Goal: Task Accomplishment & Management: Manage account settings

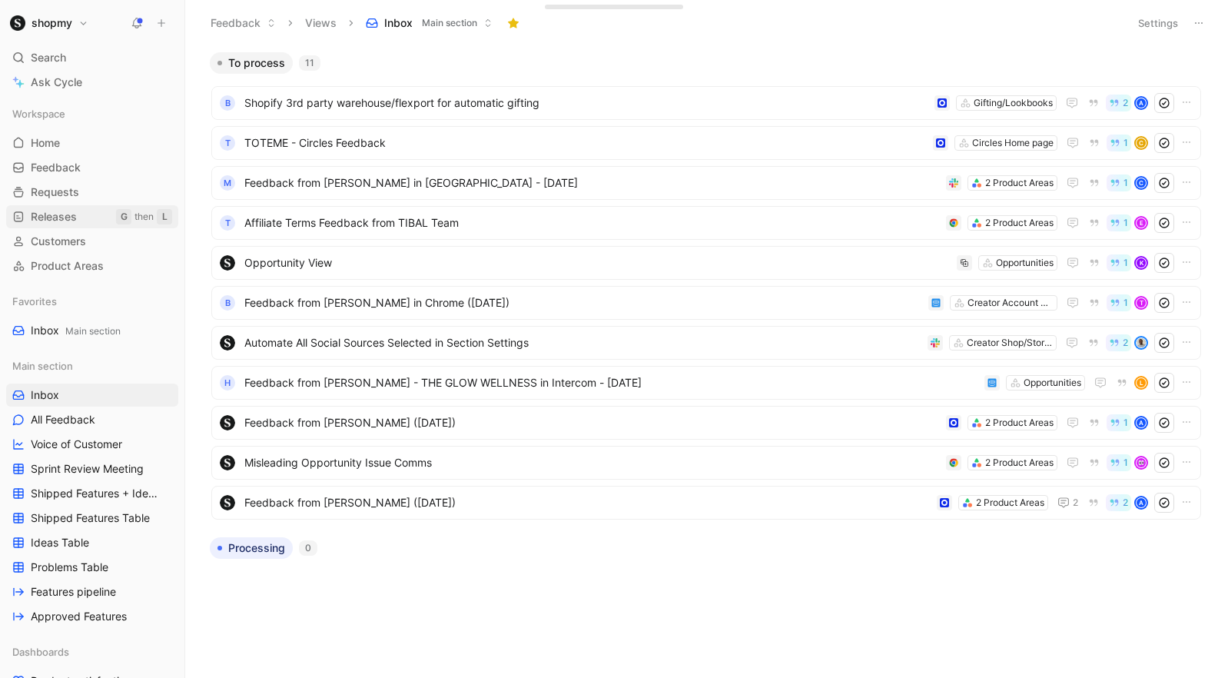
click at [50, 219] on span "Releases" at bounding box center [54, 216] width 46 height 15
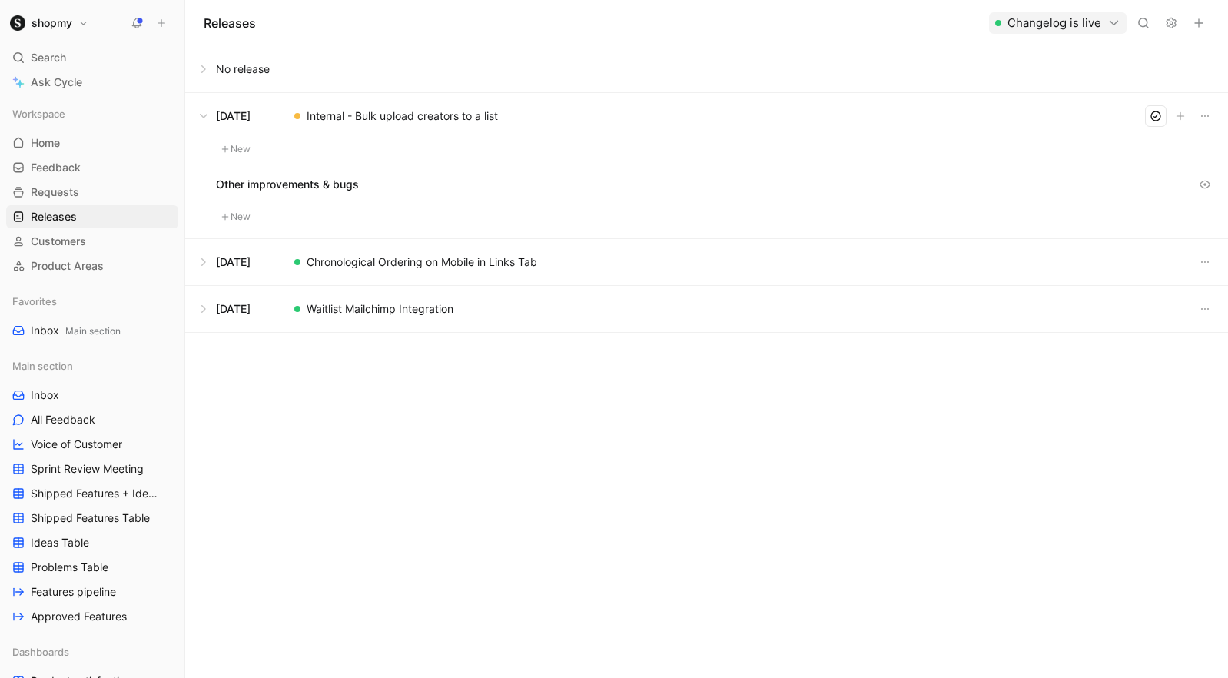
click at [1201, 23] on icon "button" at bounding box center [1199, 23] width 12 height 12
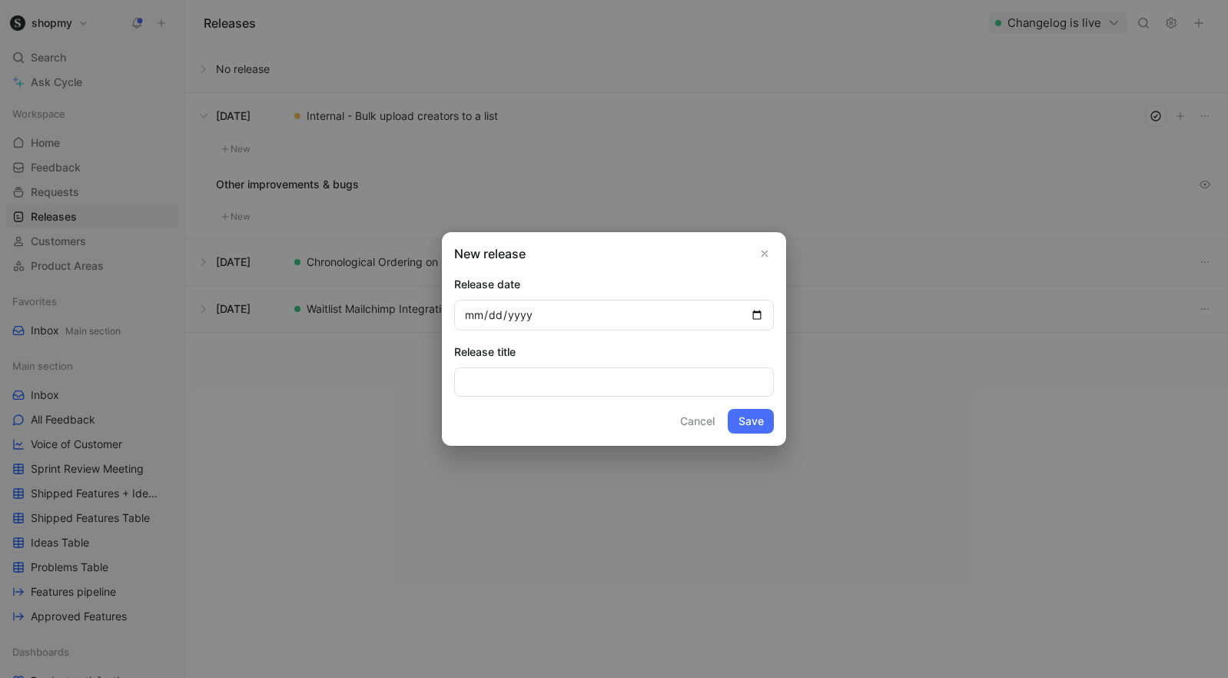
click at [761, 311] on input "date" at bounding box center [614, 315] width 320 height 31
type input "2025-08-22"
click at [638, 387] on input at bounding box center [614, 381] width 320 height 29
type input "N"
type input "U"
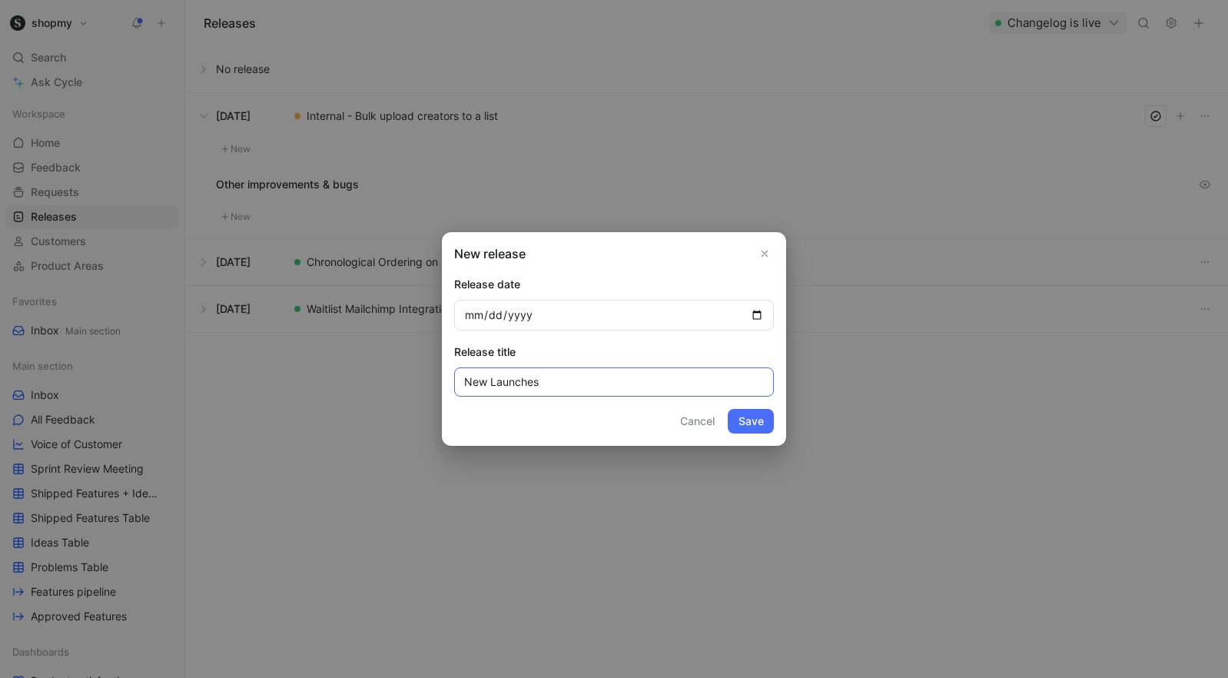
type input "New Launches"
click at [728, 409] on button "Save" at bounding box center [751, 421] width 46 height 25
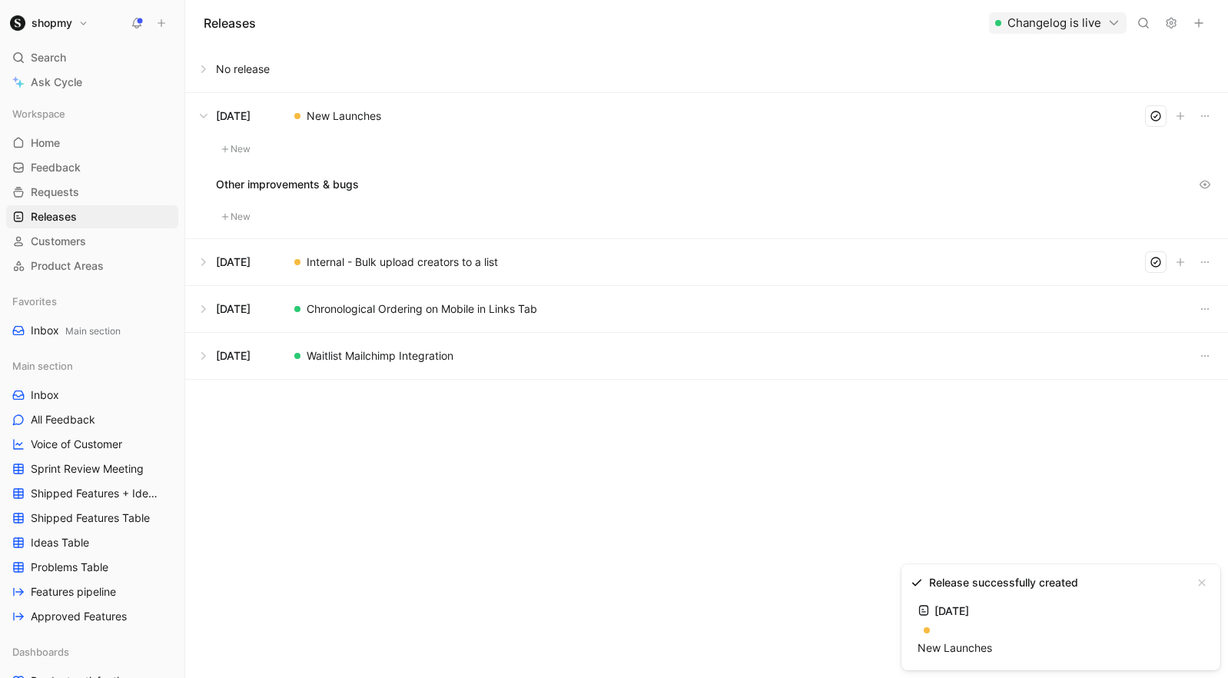
click at [233, 154] on button "New" at bounding box center [236, 149] width 40 height 18
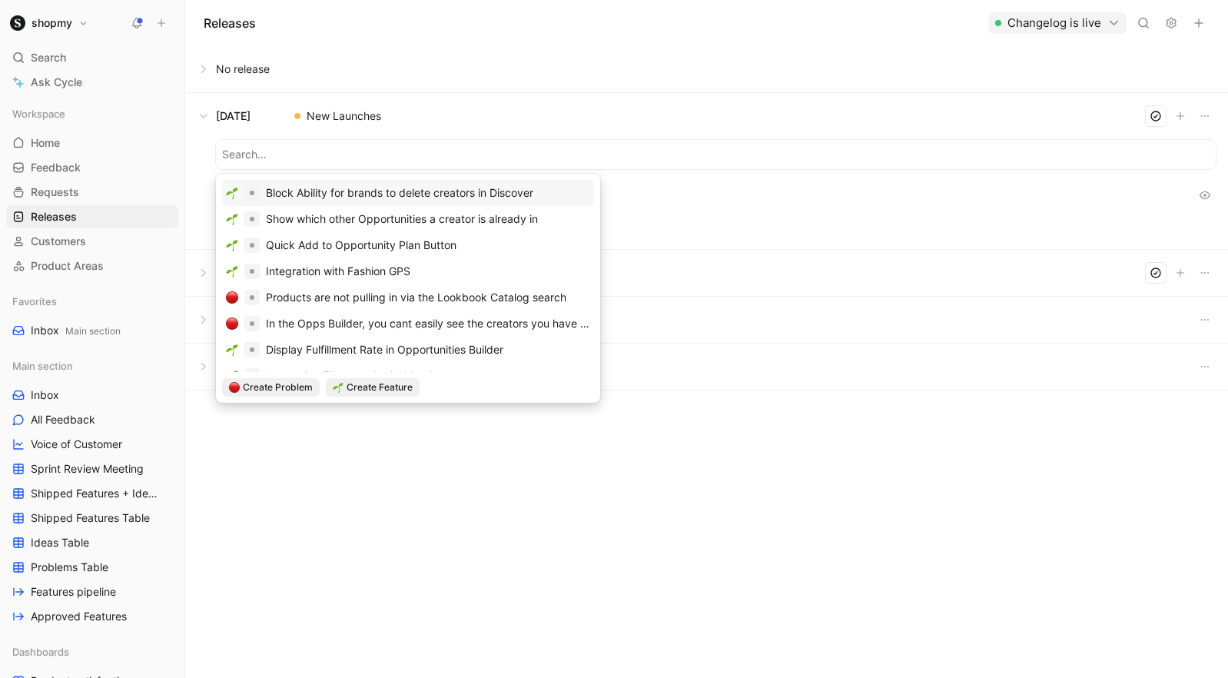
click at [735, 111] on button at bounding box center [706, 116] width 1041 height 46
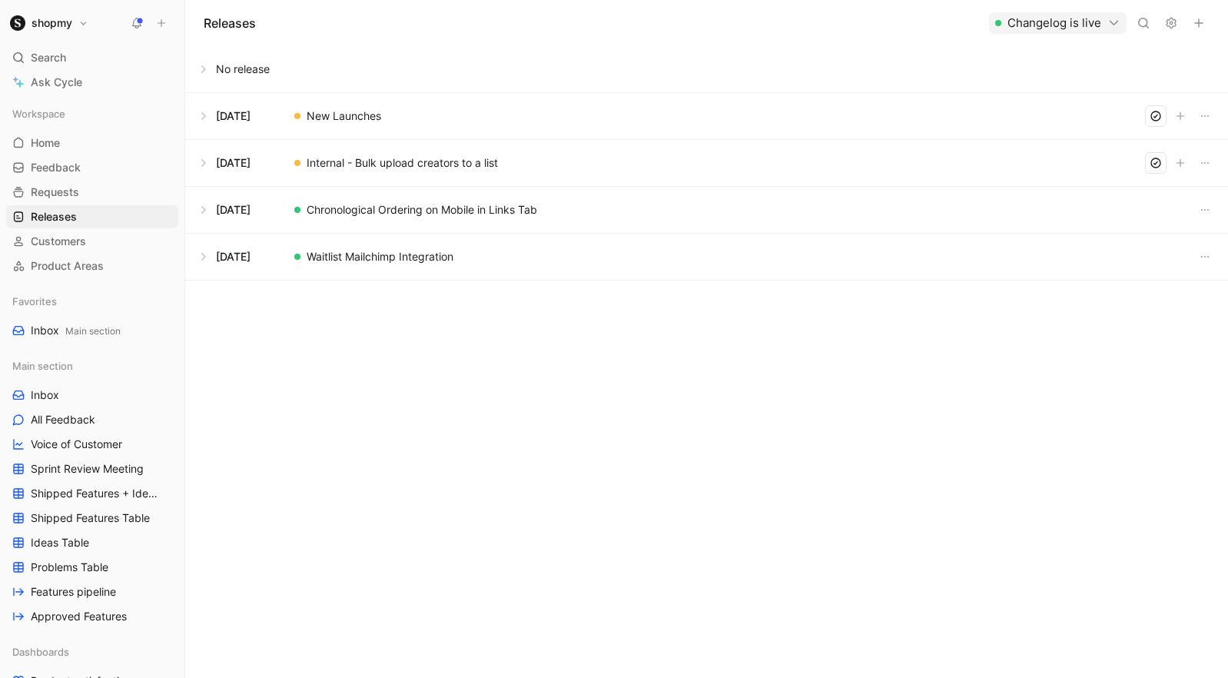
click at [203, 117] on button at bounding box center [706, 116] width 1041 height 46
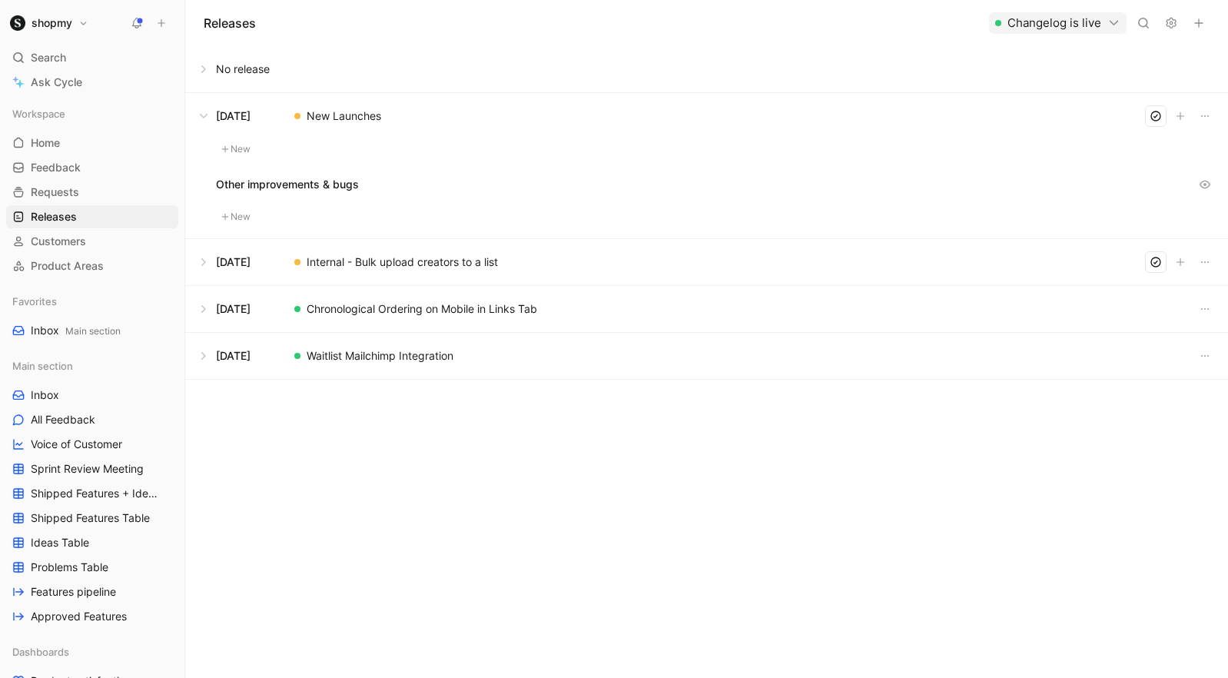
click at [1120, 21] on icon "button" at bounding box center [1114, 22] width 13 height 13
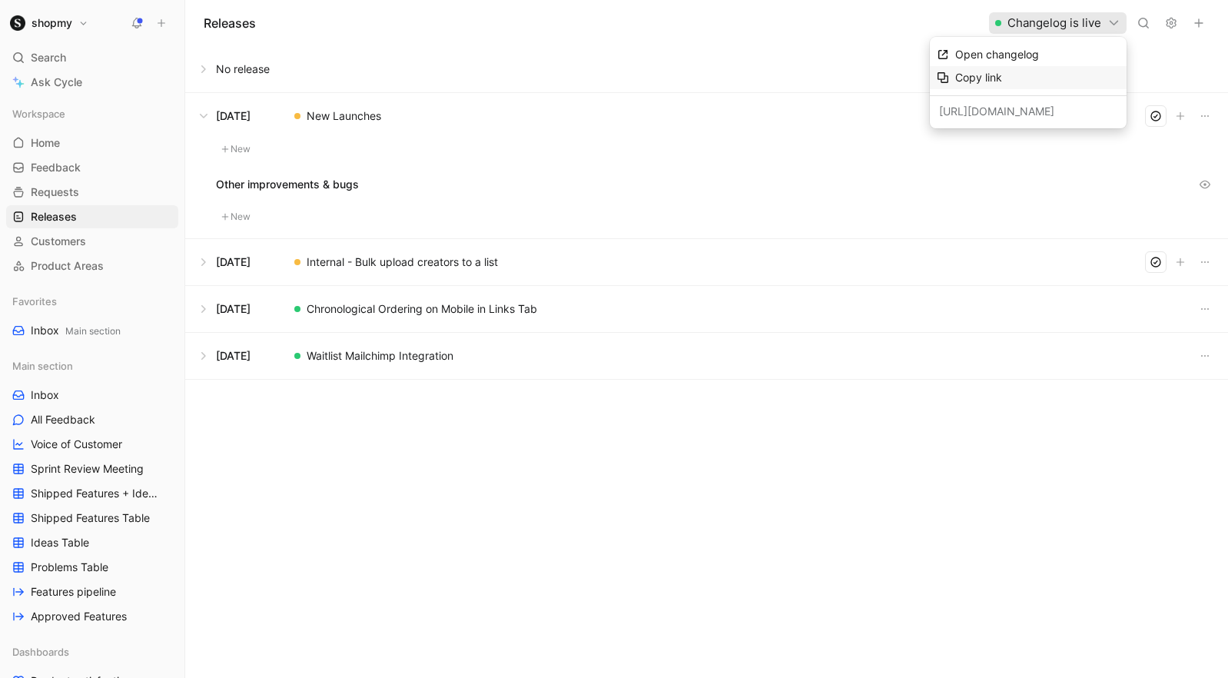
click at [975, 79] on span "Copy link" at bounding box center [978, 77] width 47 height 13
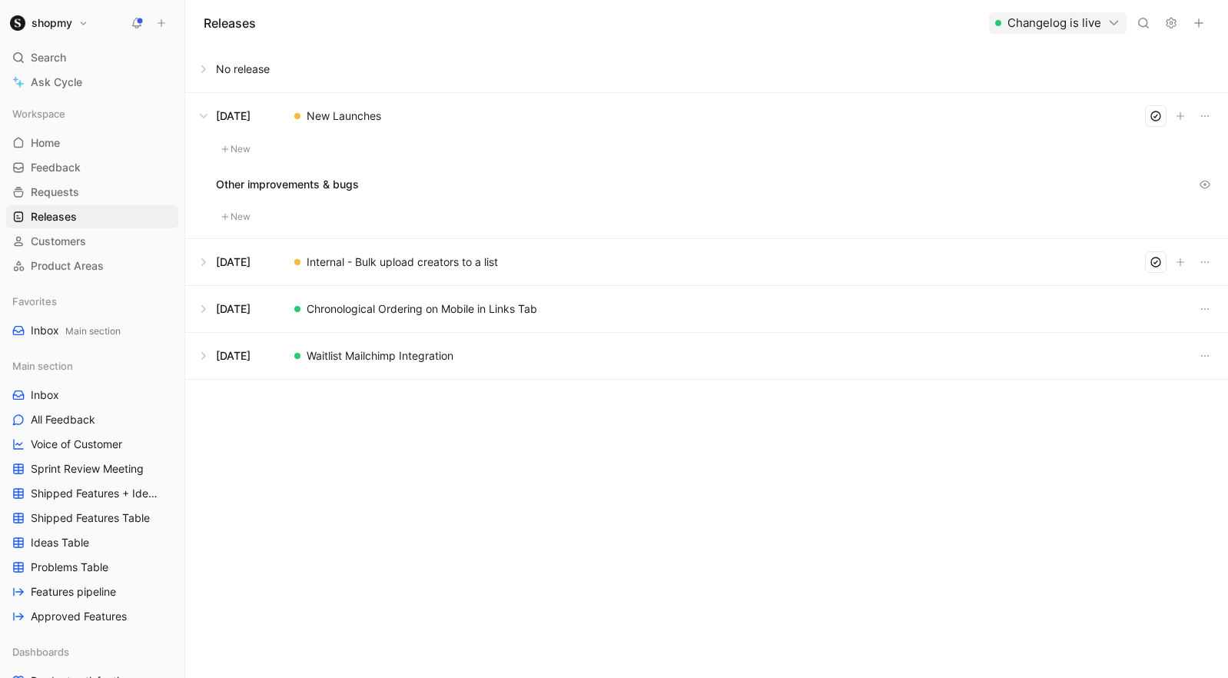
click at [209, 263] on button at bounding box center [706, 262] width 1041 height 46
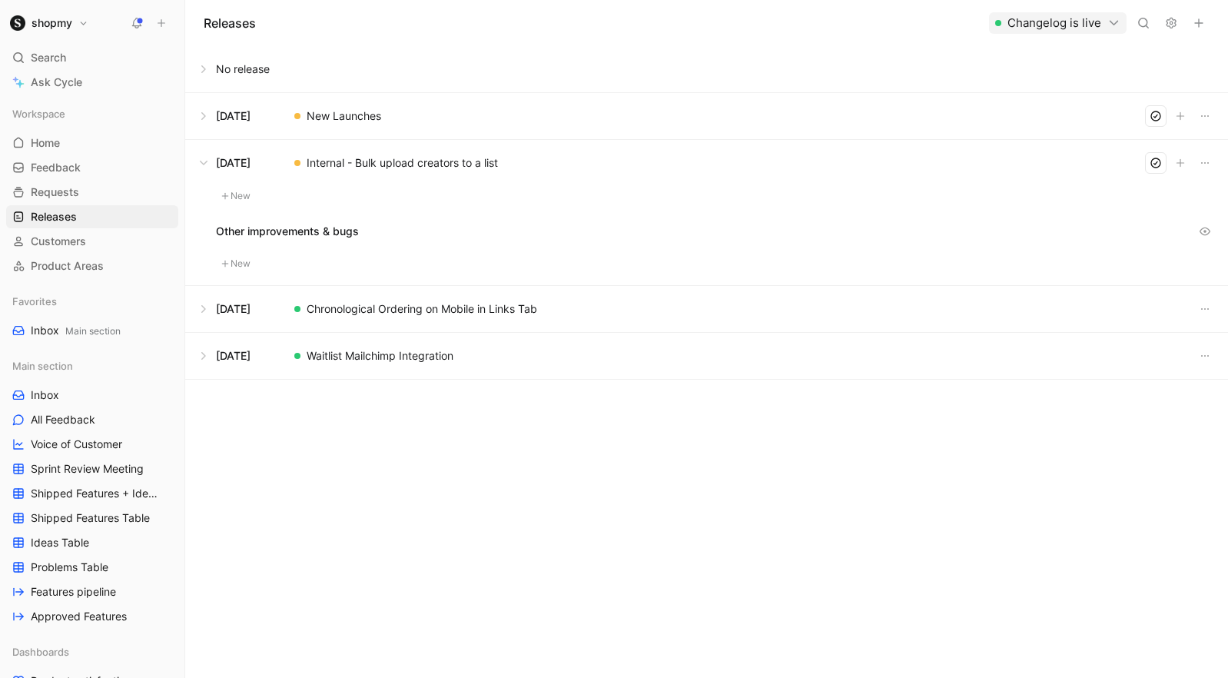
click at [202, 307] on button at bounding box center [706, 309] width 1041 height 46
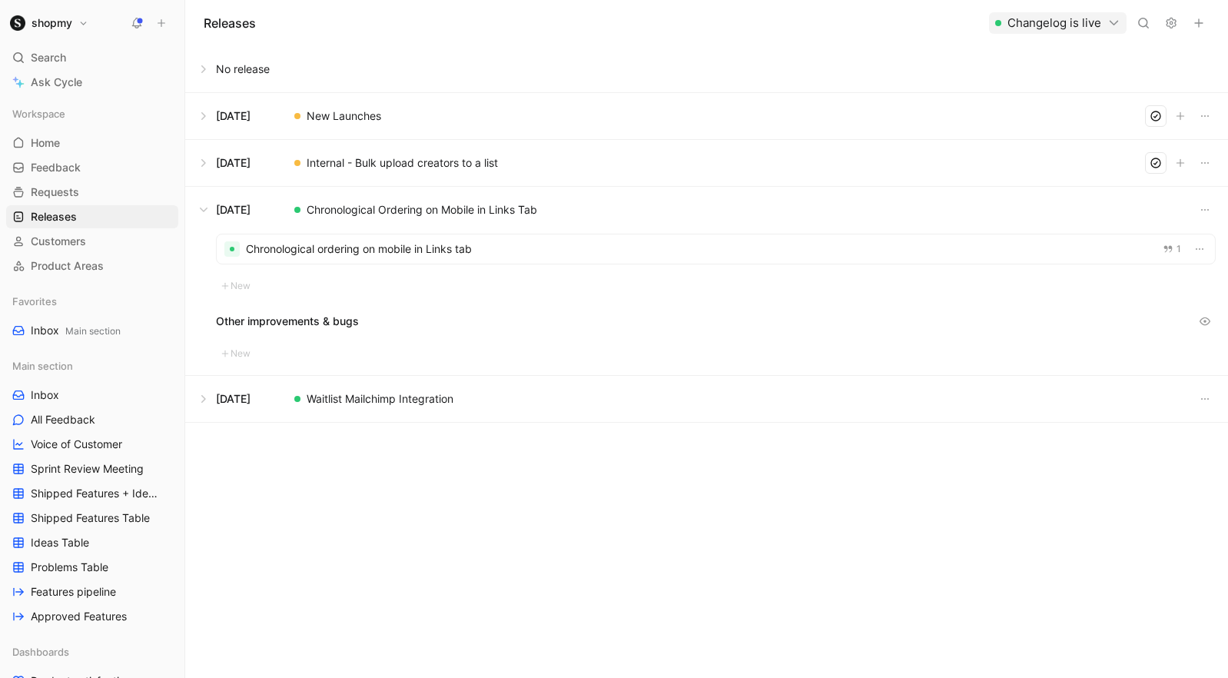
click at [200, 208] on button at bounding box center [706, 210] width 1041 height 46
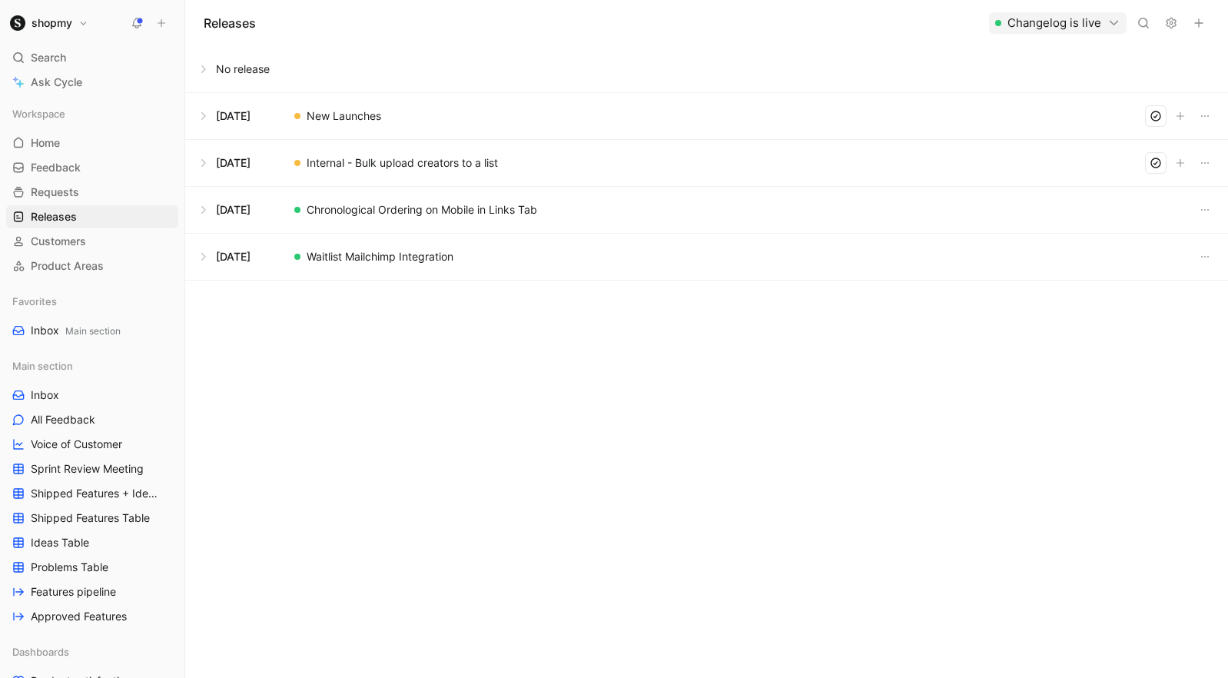
click at [207, 259] on button at bounding box center [706, 257] width 1041 height 46
click at [207, 211] on button at bounding box center [706, 210] width 1041 height 46
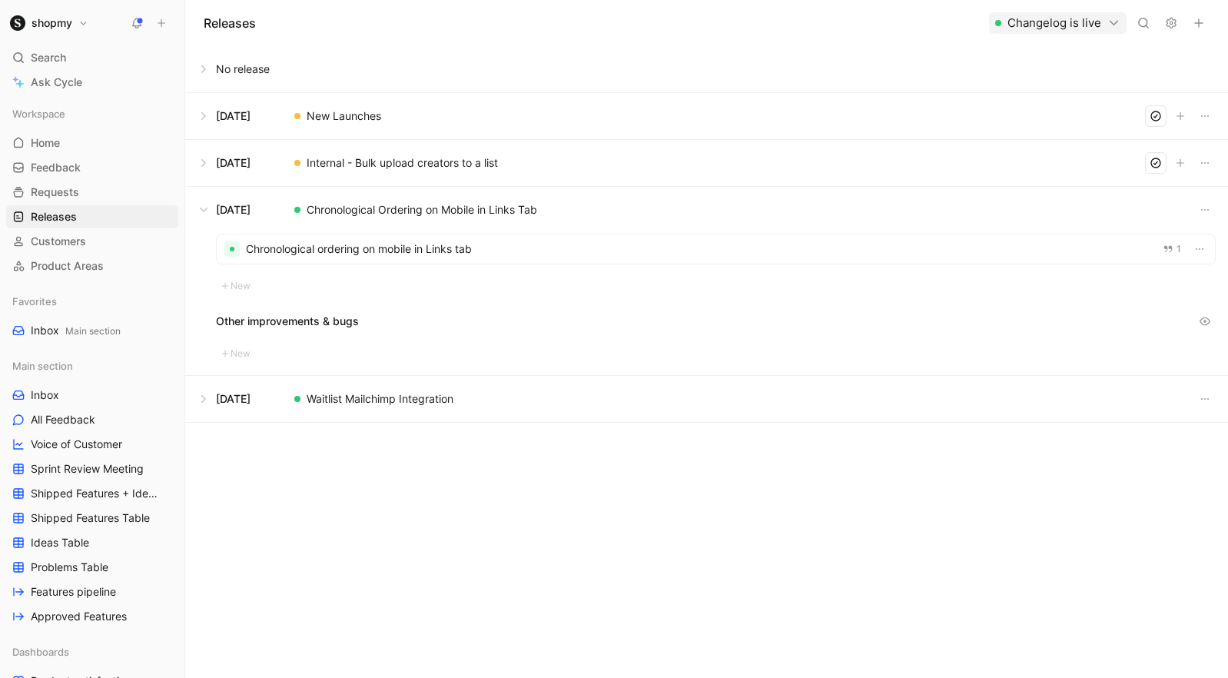
click at [1172, 29] on button at bounding box center [1172, 23] width 22 height 22
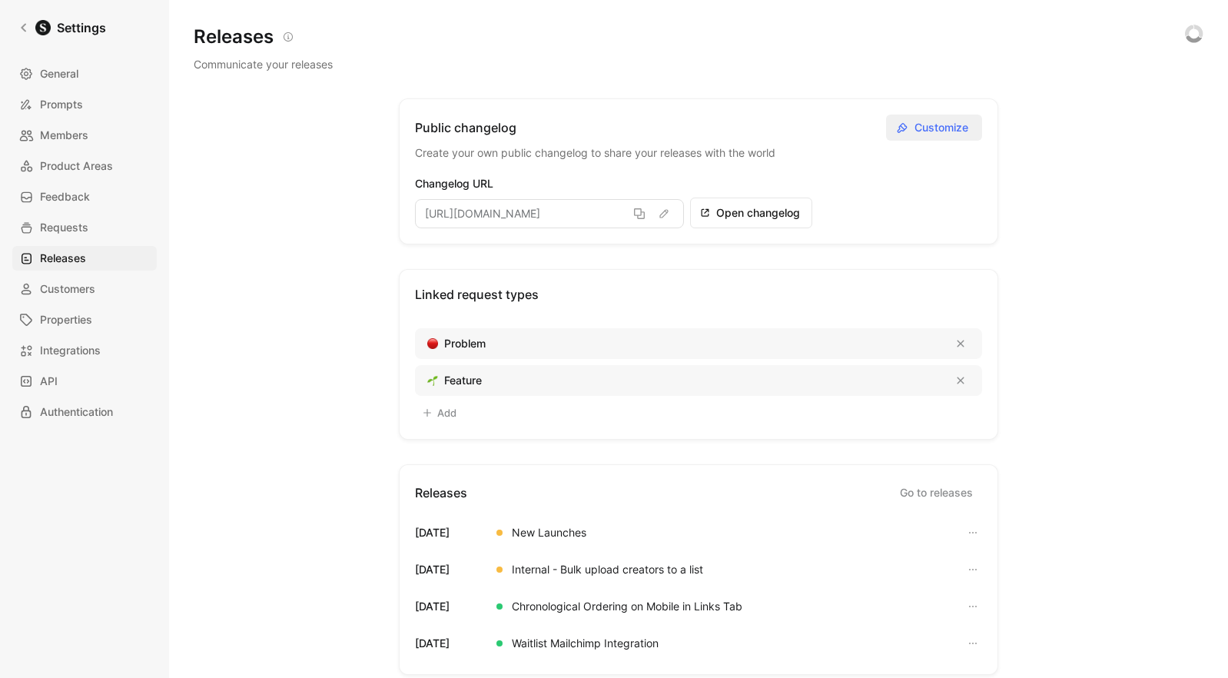
click at [929, 132] on span "Customize" at bounding box center [944, 127] width 58 height 18
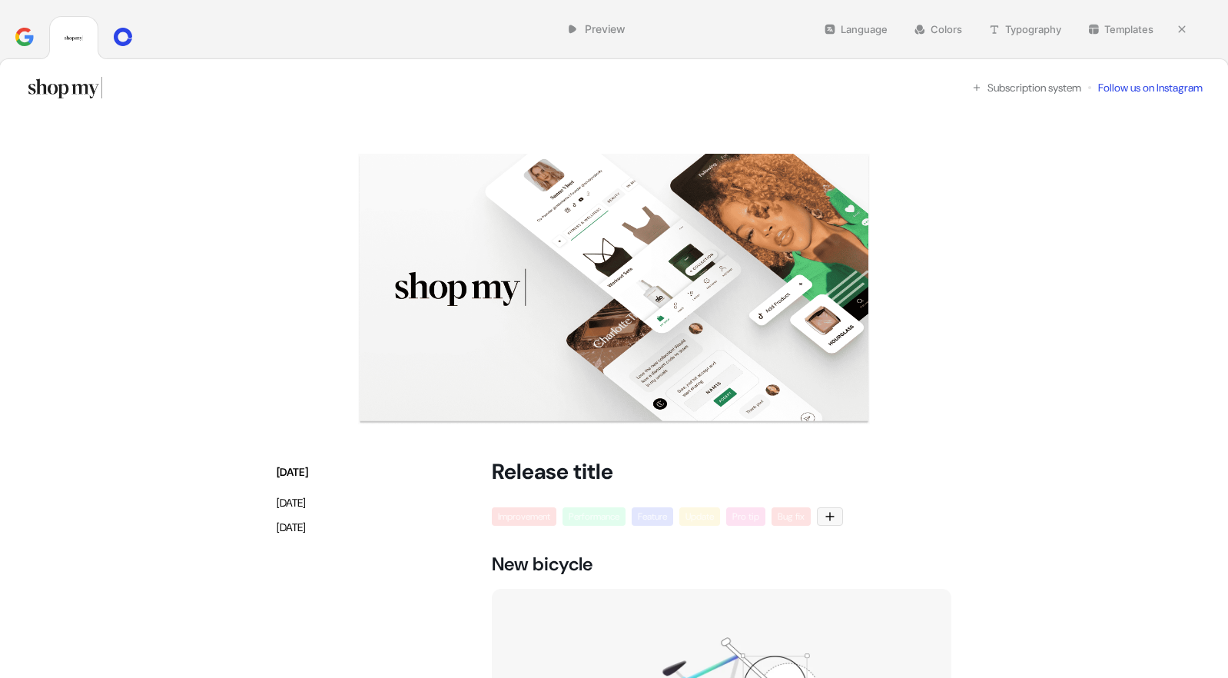
click at [1011, 88] on div "Subscription system" at bounding box center [1026, 87] width 109 height 15
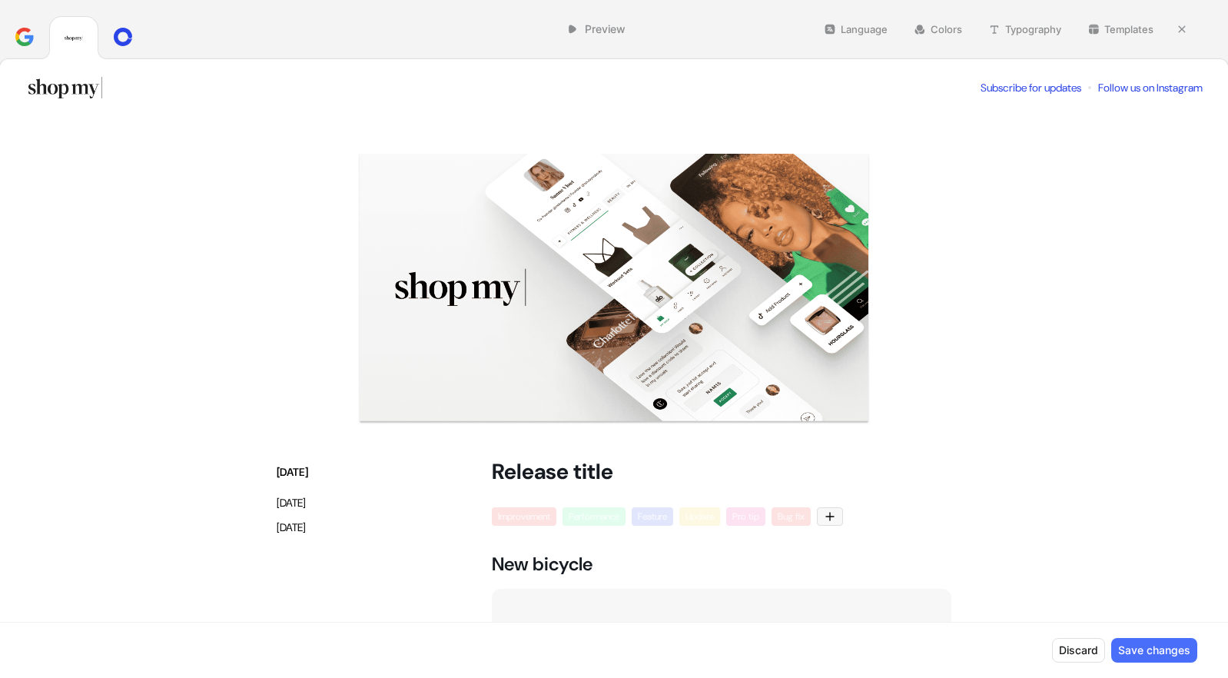
click at [1174, 86] on div "Follow us on Instagram" at bounding box center [1150, 87] width 105 height 15
click at [1084, 303] on button "Remove link" at bounding box center [1084, 296] width 203 height 25
click at [1101, 85] on div "Subscribe for updates" at bounding box center [1101, 87] width 101 height 15
click at [1077, 85] on div "Subscribe for updates" at bounding box center [1101, 87] width 101 height 15
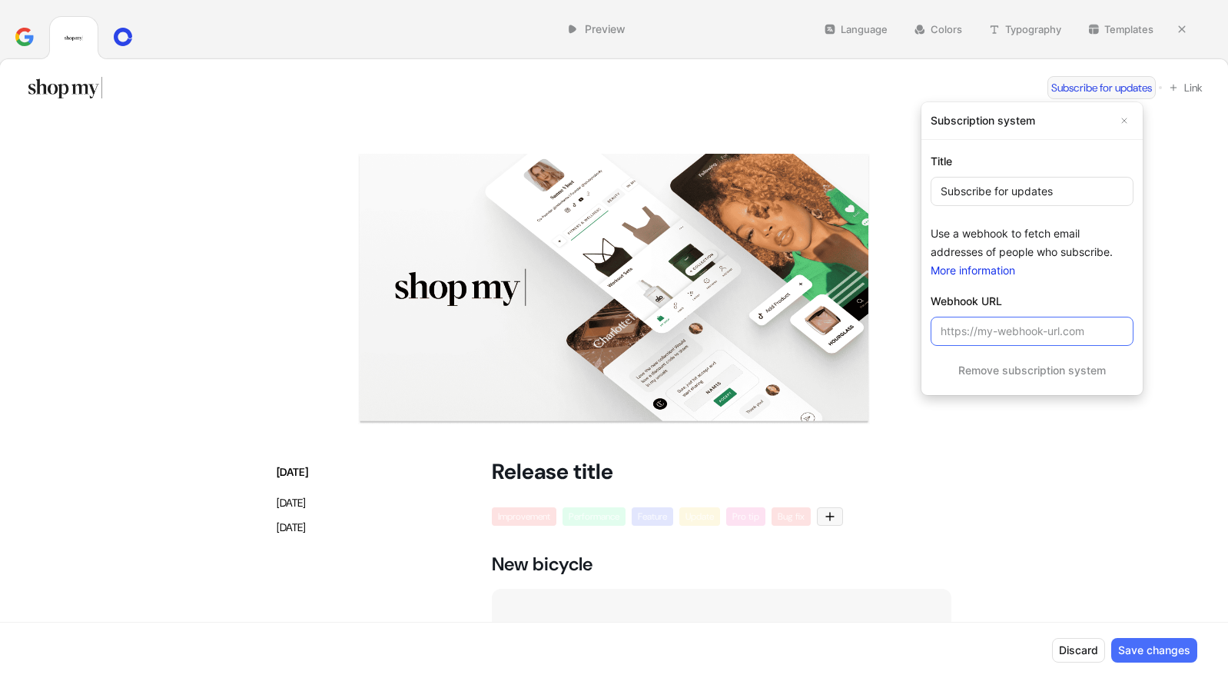
click at [1000, 334] on input "url" at bounding box center [1032, 331] width 203 height 29
drag, startPoint x: 955, startPoint y: 333, endPoint x: 1028, endPoint y: 329, distance: 73.9
click at [1028, 329] on input "url" at bounding box center [1032, 331] width 203 height 29
drag, startPoint x: 975, startPoint y: 236, endPoint x: 1061, endPoint y: 251, distance: 88.1
click at [1061, 251] on p "Use a webhook to fetch email addresses of people who subscribe." at bounding box center [1032, 242] width 203 height 37
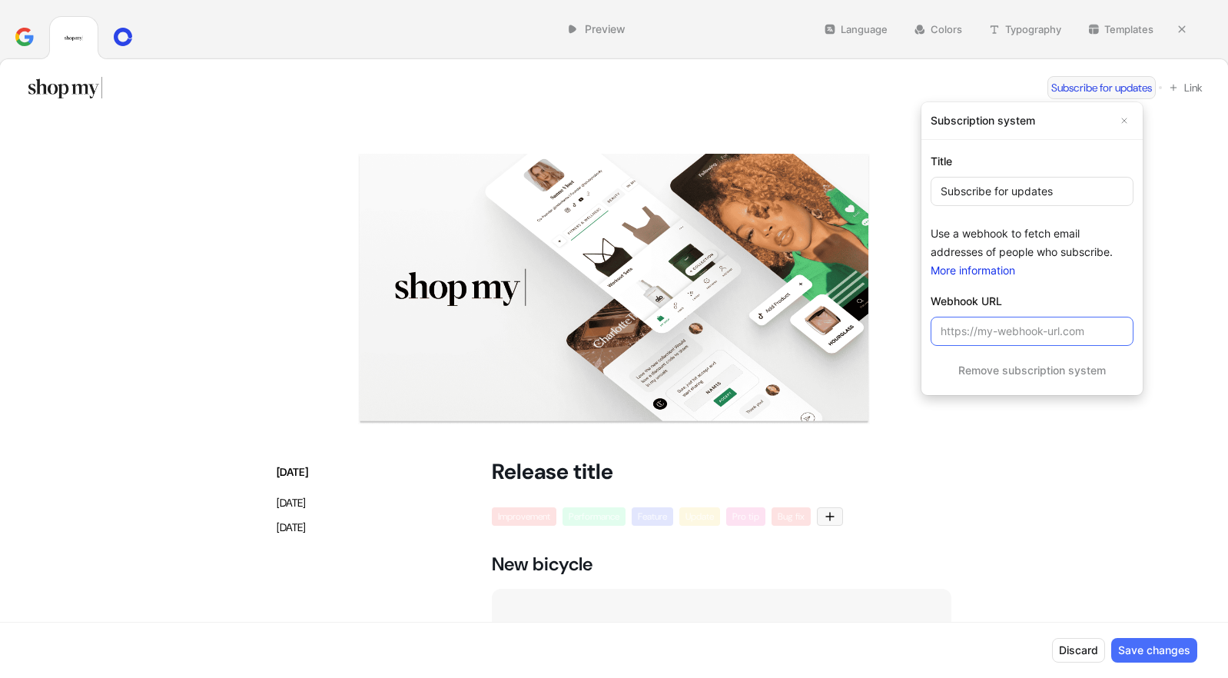
click at [987, 328] on input "url" at bounding box center [1032, 331] width 203 height 29
click at [922, 103] on div "Subscription system Title Subscribe for updates Use a webhook to fetch email ad…" at bounding box center [1032, 248] width 221 height 293
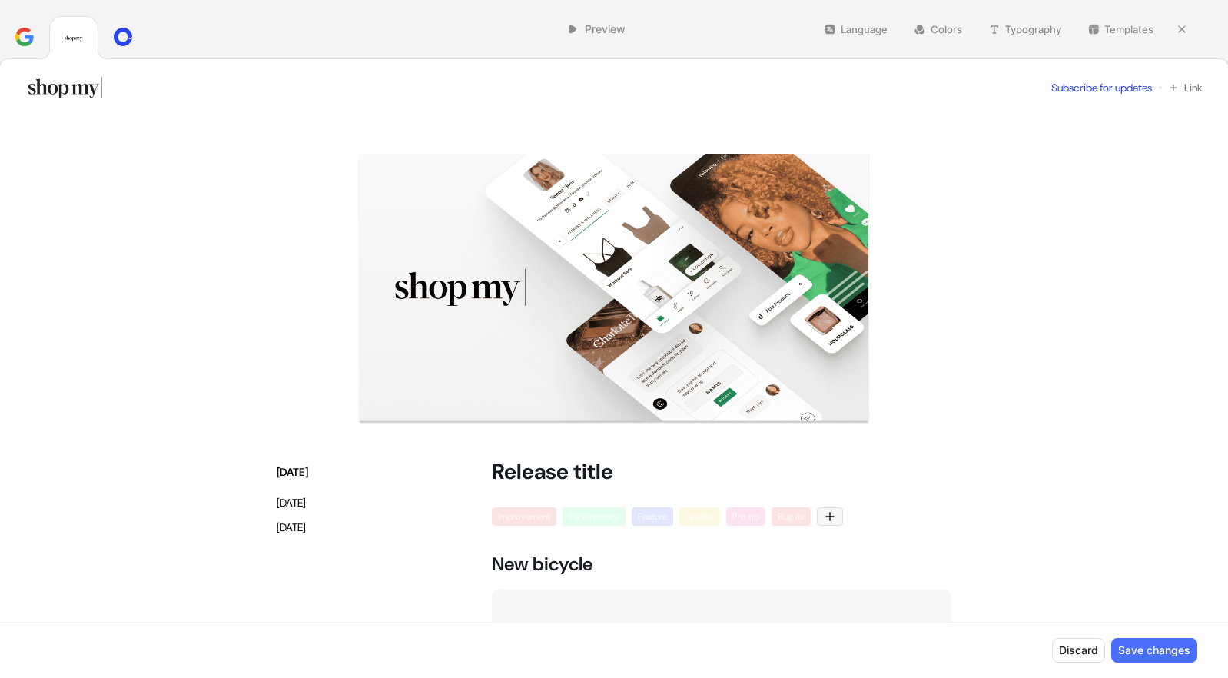
click at [1150, 649] on button "Save changes" at bounding box center [1154, 650] width 86 height 25
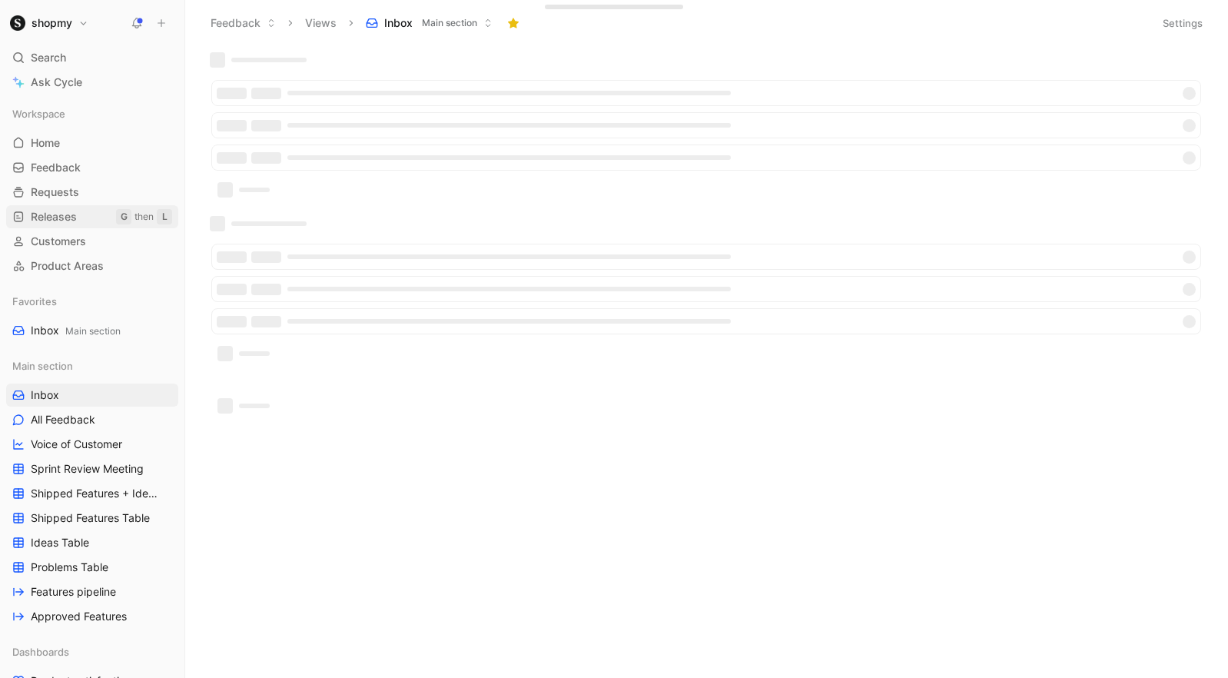
click at [58, 216] on span "Releases" at bounding box center [54, 216] width 46 height 15
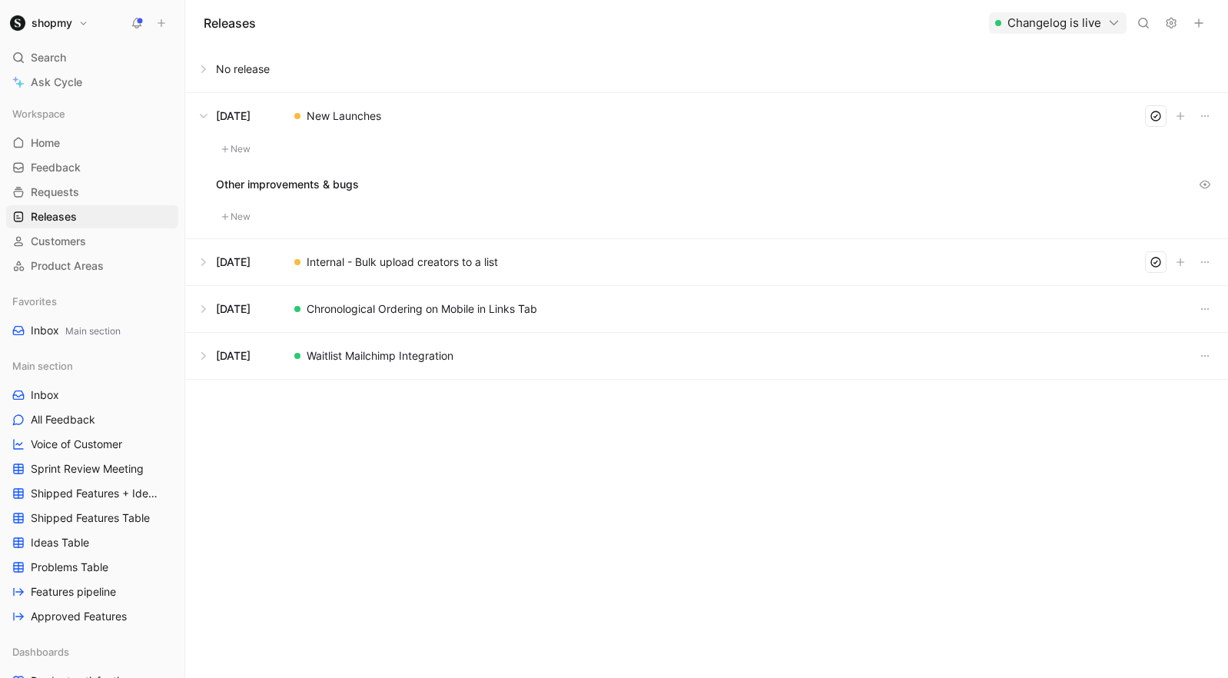
click at [78, 19] on button "shopmy" at bounding box center [49, 23] width 86 height 22
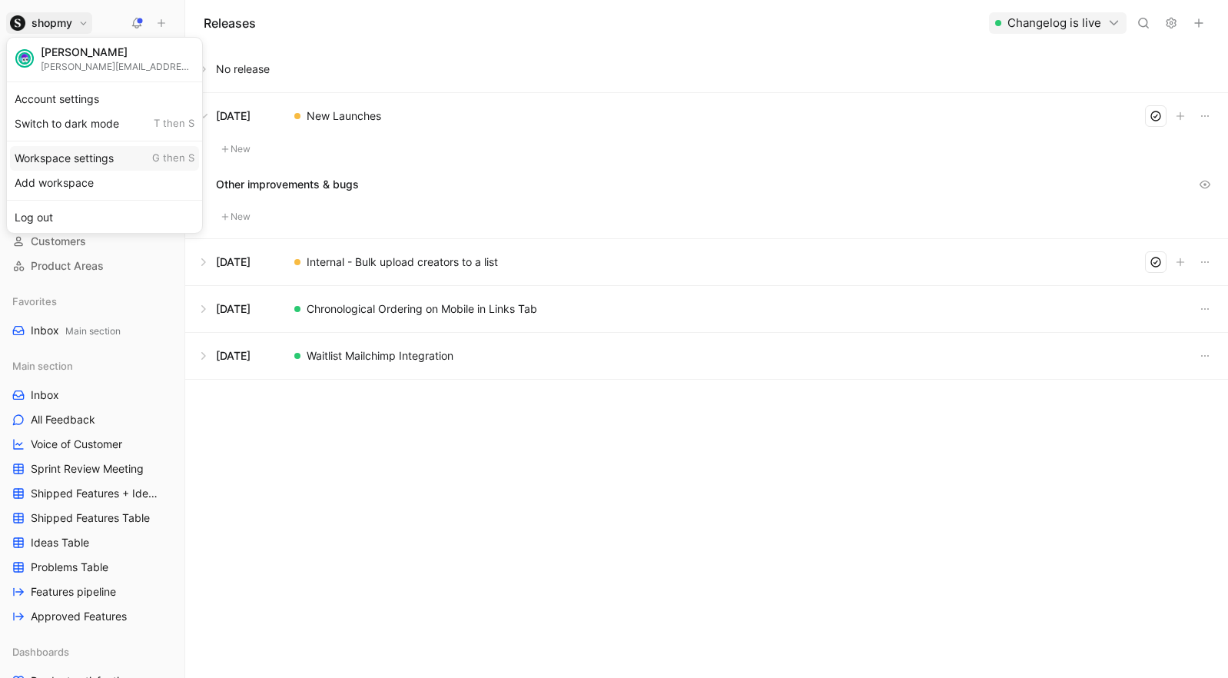
click at [72, 162] on div "Workspace settings G then S" at bounding box center [104, 158] width 189 height 25
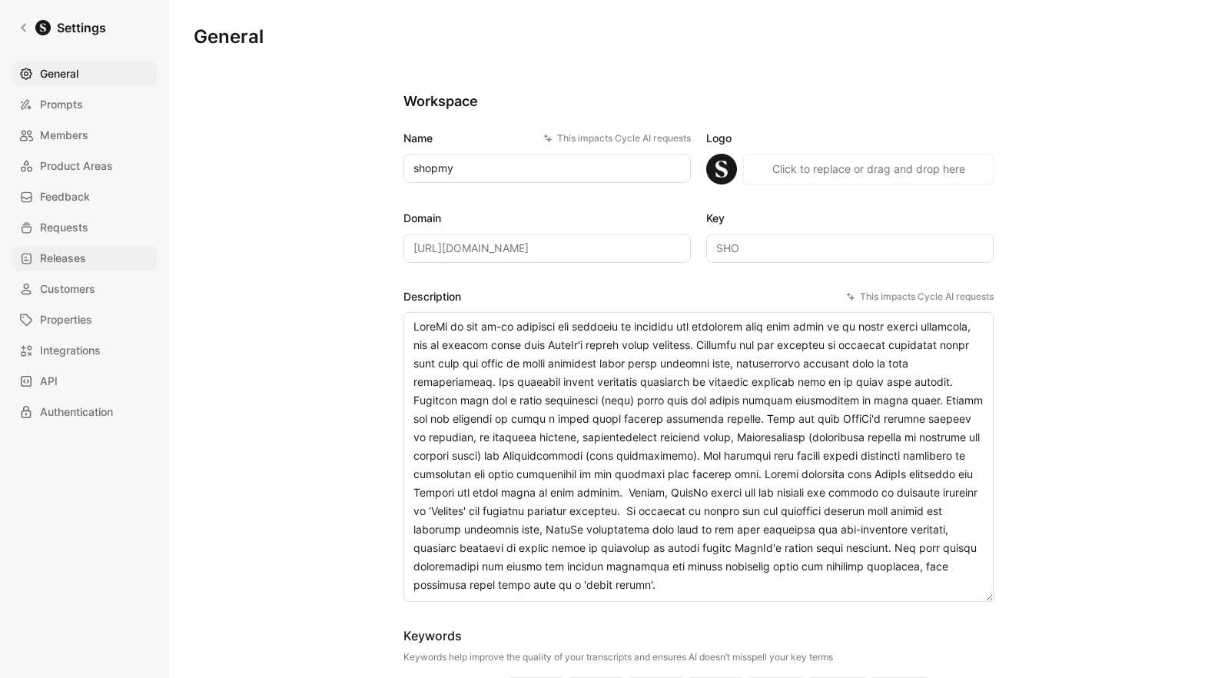
click at [55, 264] on span "Releases" at bounding box center [63, 258] width 46 height 18
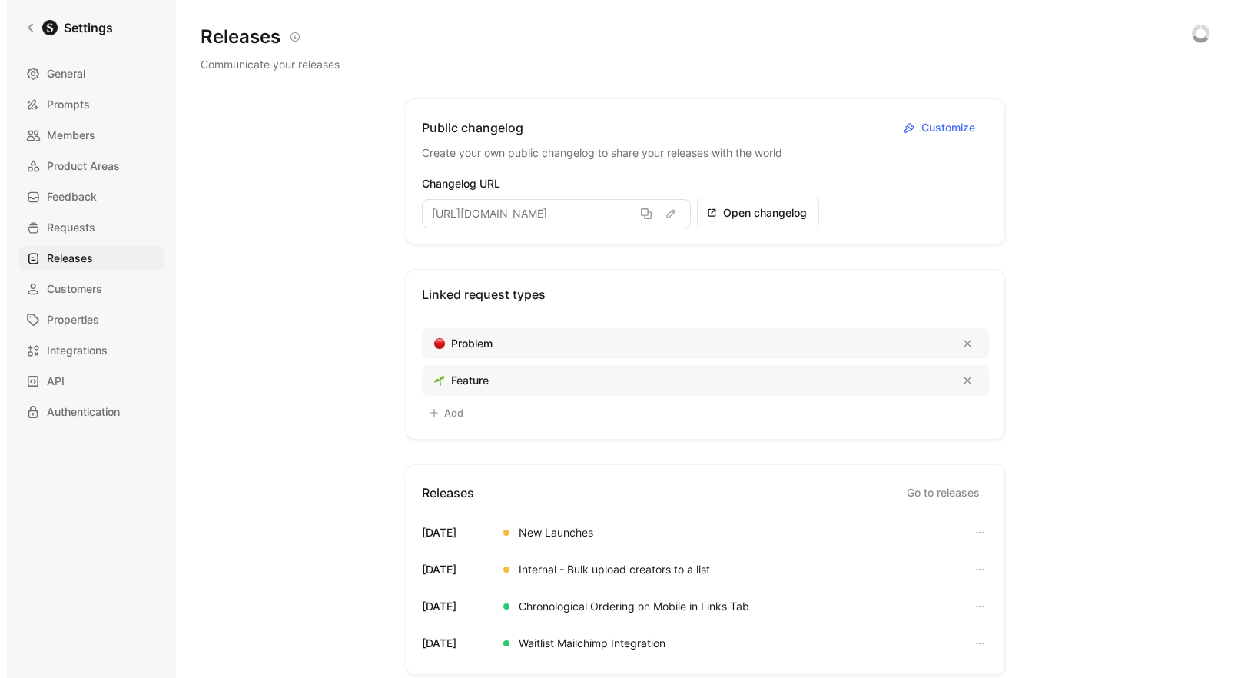
scroll to position [2, 0]
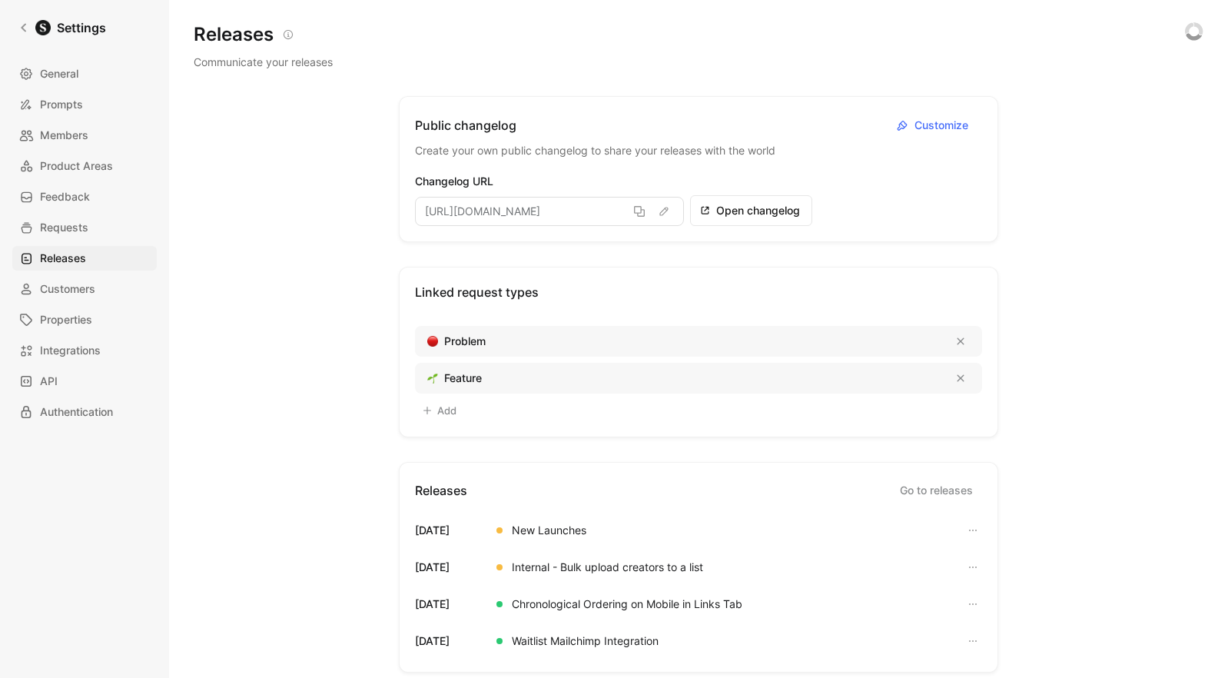
click at [908, 138] on div "Public changelog Customize Create your own public changelog to share your relea…" at bounding box center [698, 136] width 567 height 48
click at [924, 123] on span "Customize" at bounding box center [944, 125] width 58 height 18
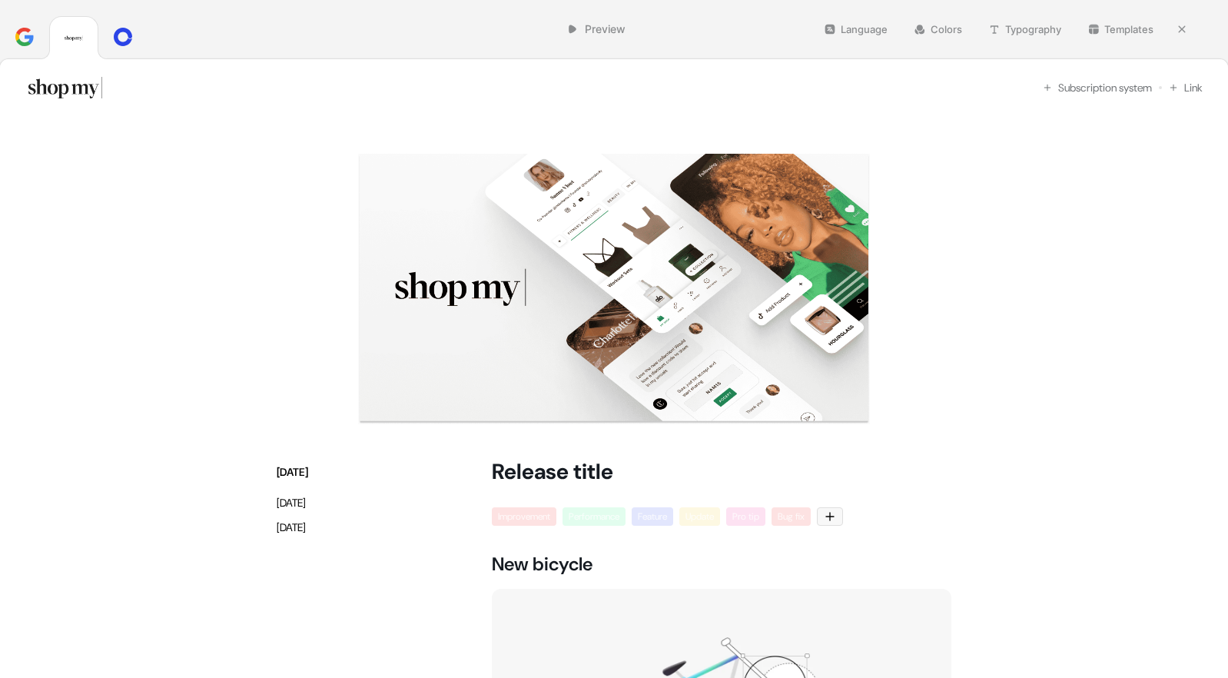
click at [1065, 87] on div "Subscription system" at bounding box center [1097, 87] width 109 height 15
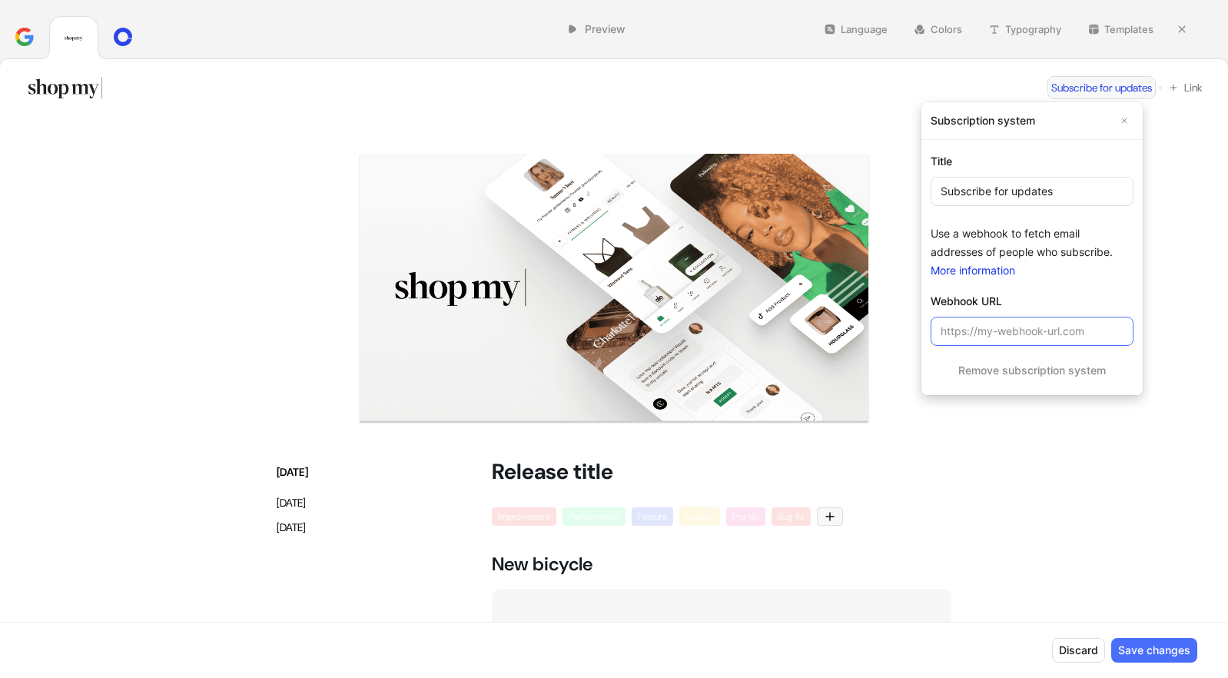
click at [1076, 330] on input "url" at bounding box center [1032, 331] width 203 height 29
click at [963, 270] on link "More information" at bounding box center [973, 270] width 85 height 13
